Goal: Information Seeking & Learning: Check status

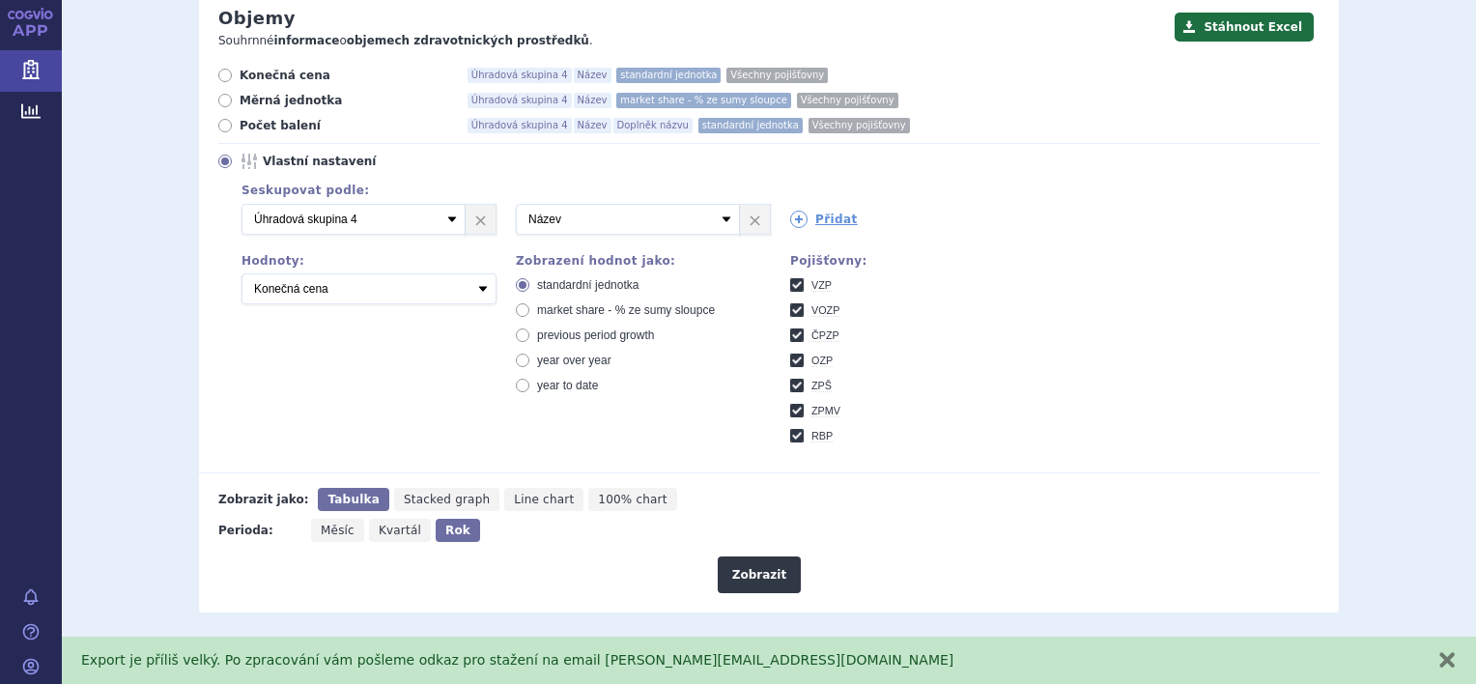
scroll to position [511, 0]
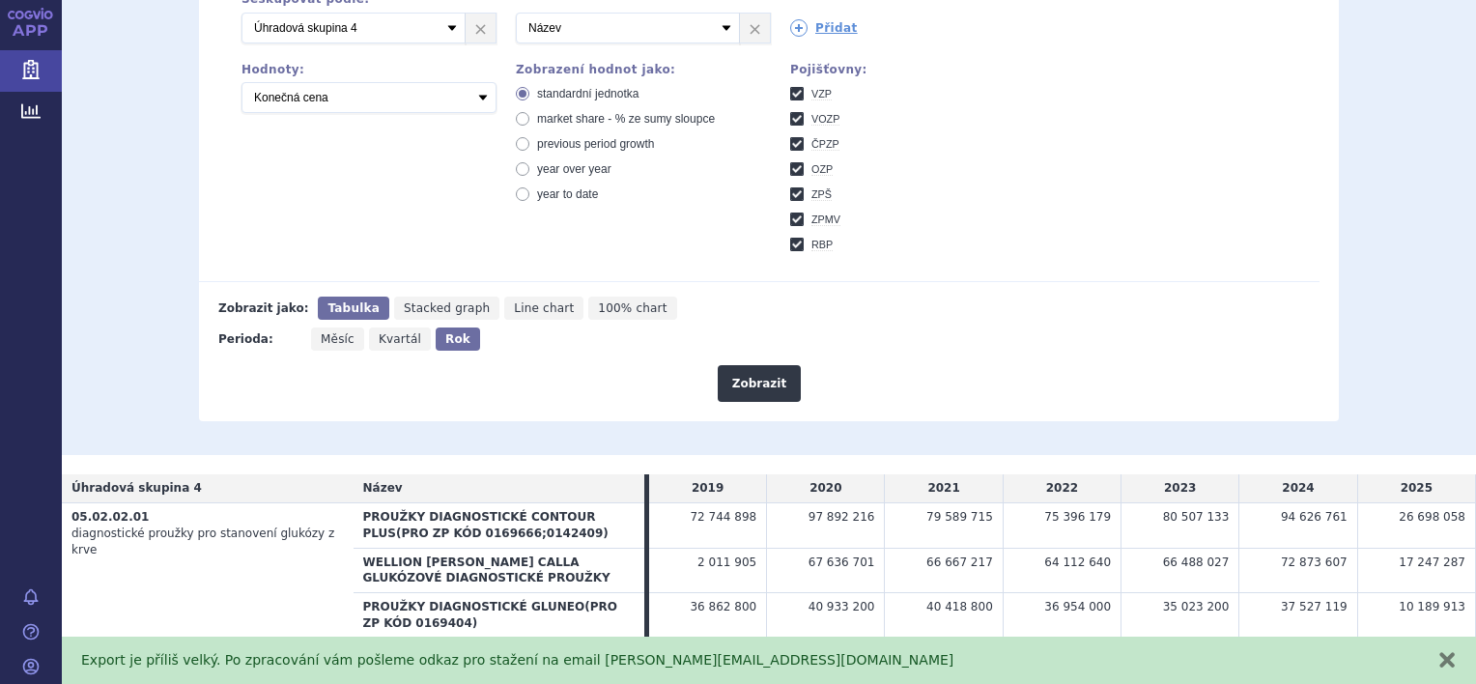
click at [379, 334] on span "Kvartál" at bounding box center [400, 339] width 43 height 14
click at [376, 334] on input "Kvartál" at bounding box center [375, 334] width 13 height 13
radio input "true"
click at [773, 383] on button "Zobrazit" at bounding box center [759, 383] width 83 height 37
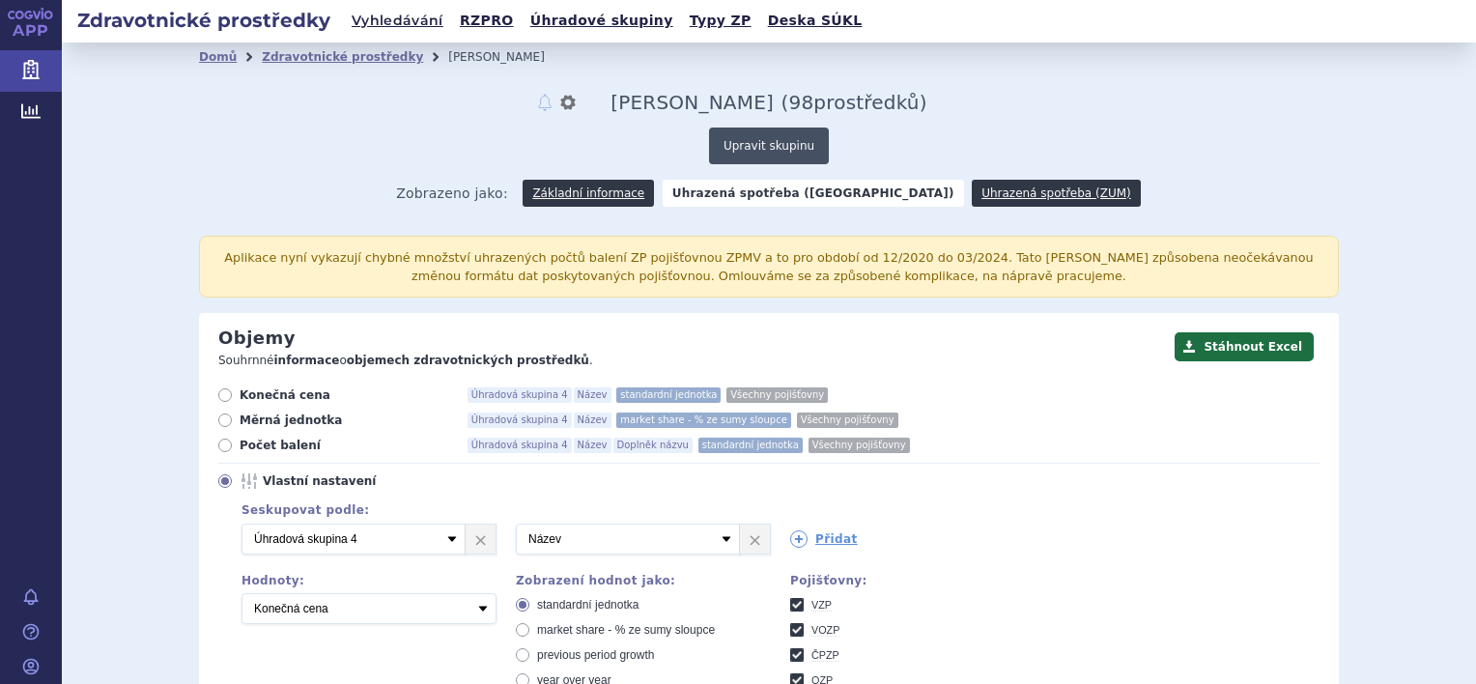
click at [758, 146] on button "Upravit skupinu" at bounding box center [769, 146] width 120 height 37
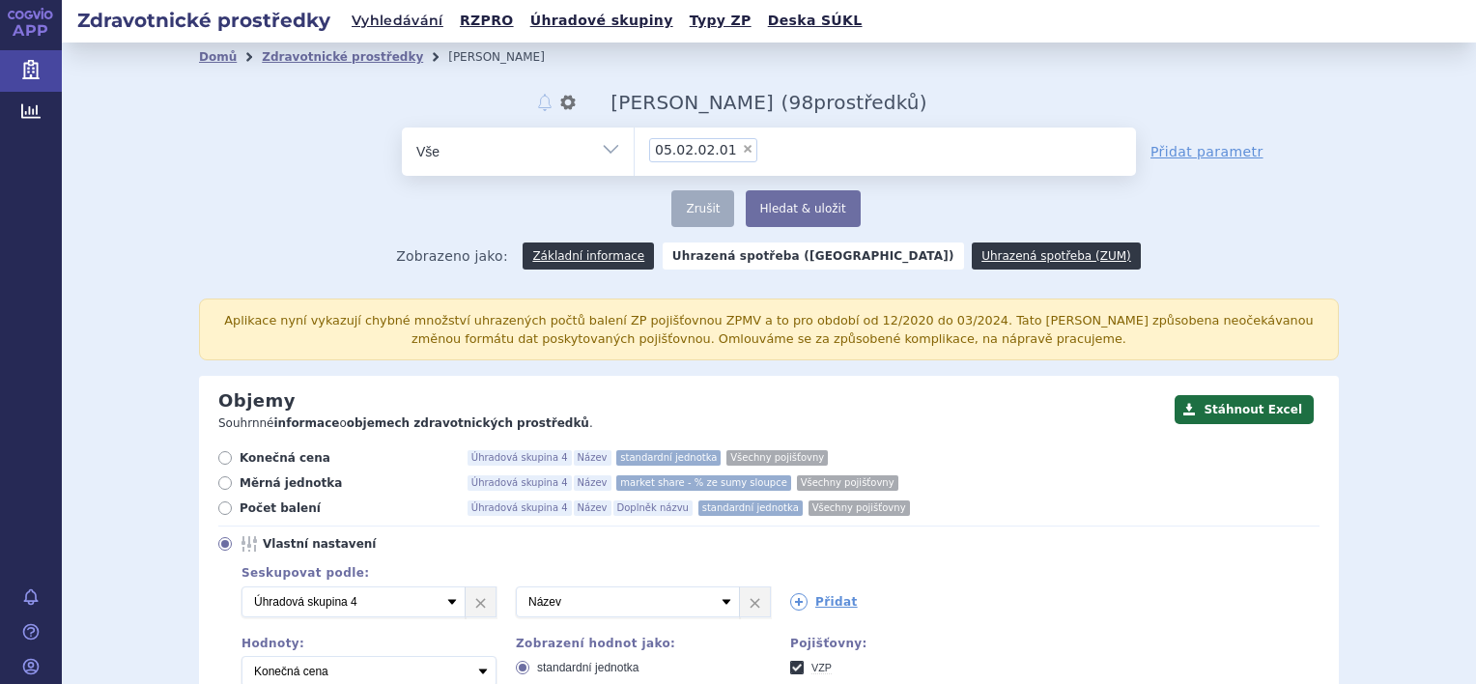
click at [1064, 102] on div "Domů Zdravotnické prostředky Abbott notifikace nastavení Přejmenovat Smazat Abb…" at bounding box center [768, 533] width 1217 height 925
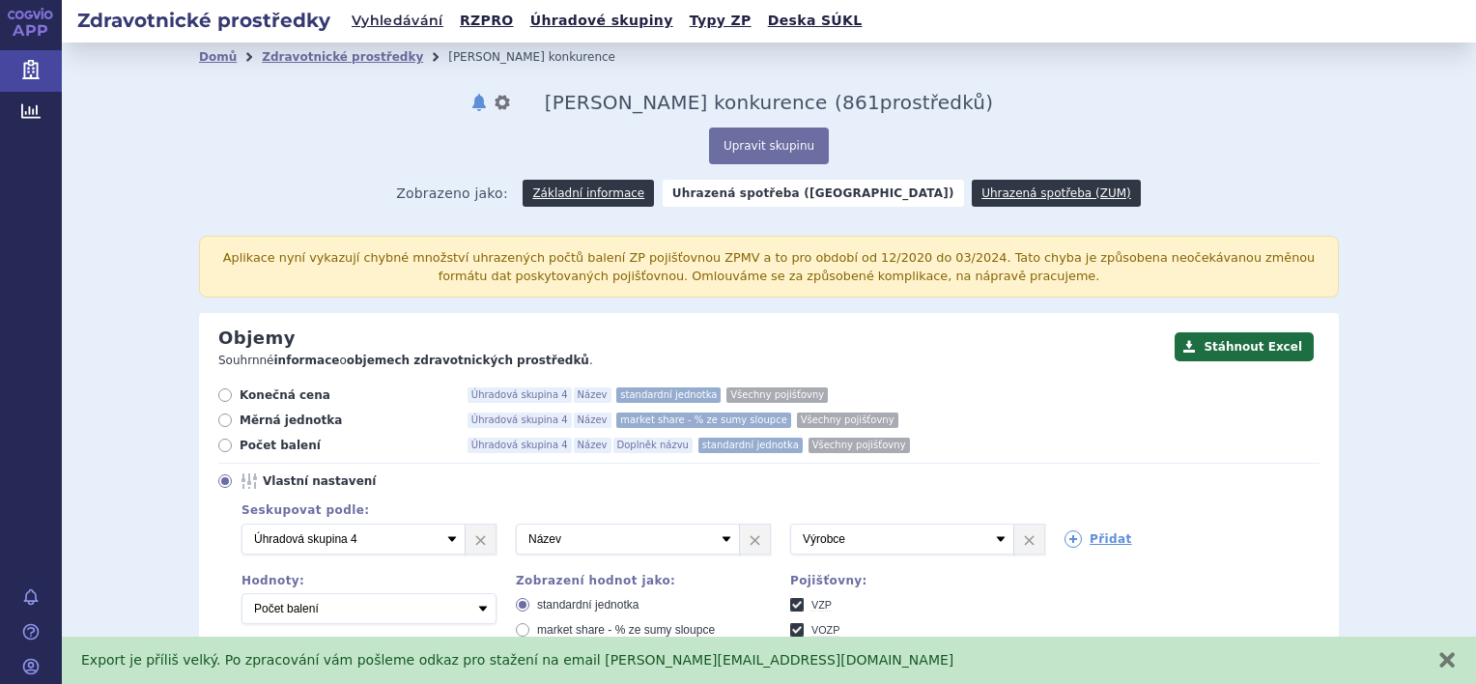
scroll to position [22107, 0]
